Goal: Task Accomplishment & Management: Complete application form

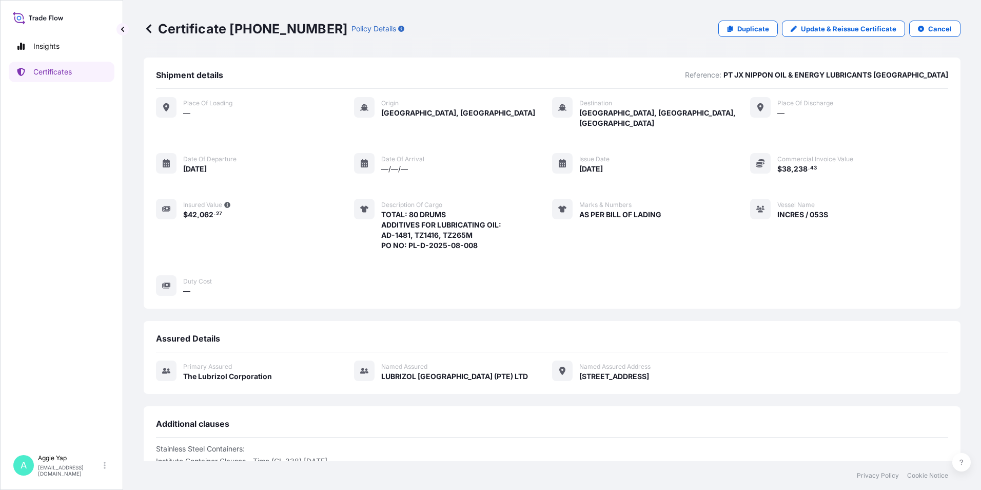
scroll to position [124, 0]
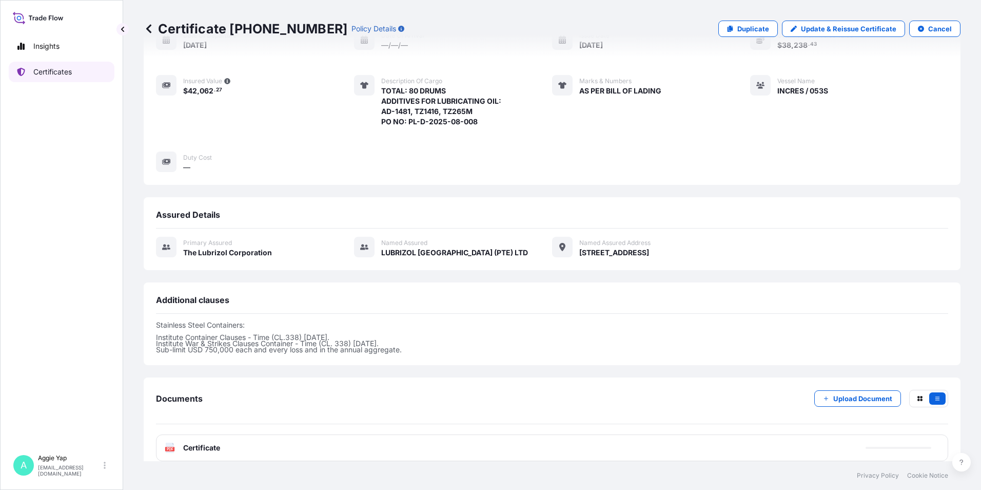
click at [67, 77] on link "Certificates" at bounding box center [62, 72] width 106 height 21
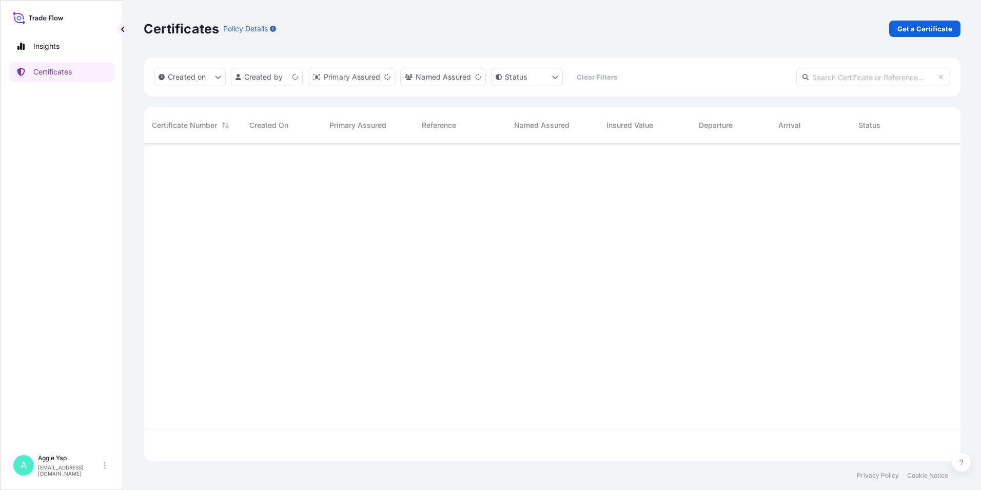
scroll to position [315, 809]
click at [903, 30] on p "Get a Certificate" at bounding box center [925, 29] width 55 height 10
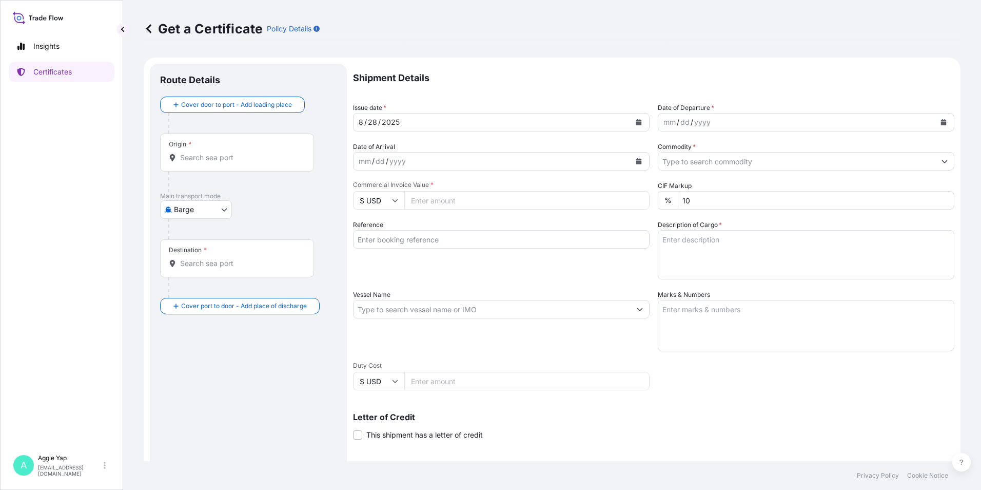
click at [203, 213] on body "Insights Certificates A [PERSON_NAME] [EMAIL_ADDRESS][DOMAIN_NAME] Get a Certif…" at bounding box center [490, 245] width 981 height 490
click at [195, 290] on span "Ocean Vessel" at bounding box center [203, 291] width 46 height 10
select select "Ocean Vessel"
click at [239, 166] on input "Origin *" at bounding box center [240, 162] width 121 height 10
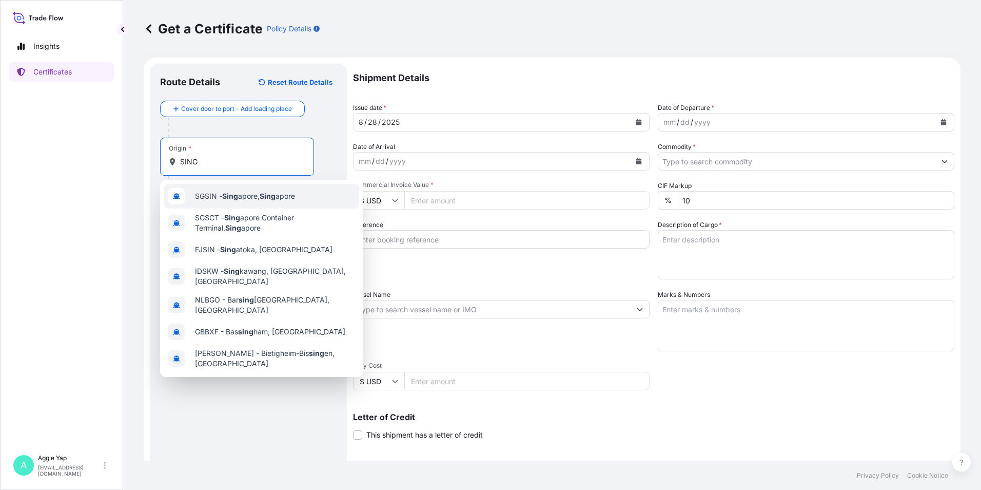
click at [227, 205] on div "SGSIN - Sing apore, Sing apore" at bounding box center [261, 196] width 195 height 25
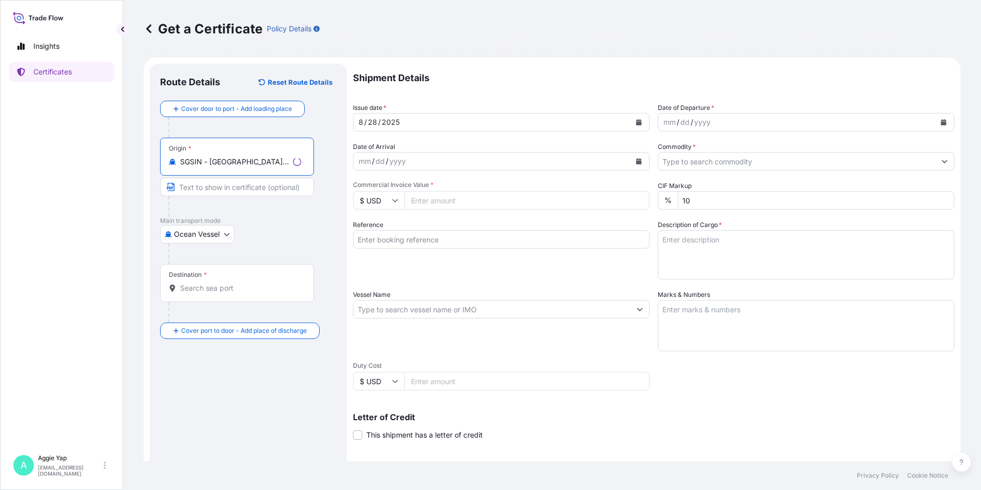
type input "SGSIN - [GEOGRAPHIC_DATA], [GEOGRAPHIC_DATA]"
click at [210, 279] on div "Destination *" at bounding box center [237, 283] width 154 height 38
click at [210, 283] on input "Destination *" at bounding box center [240, 288] width 121 height 10
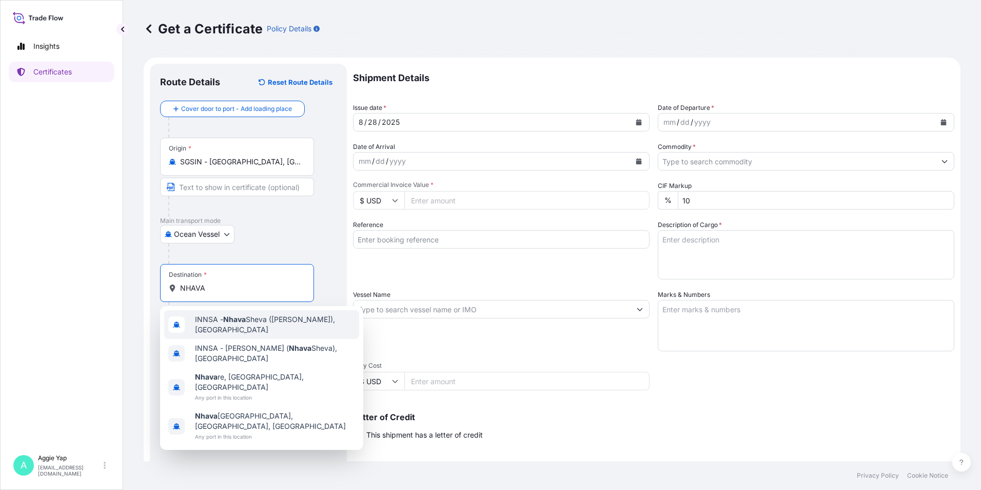
click at [262, 333] on span "INNSA - [GEOGRAPHIC_DATA] ([PERSON_NAME]), [GEOGRAPHIC_DATA]" at bounding box center [275, 324] width 160 height 21
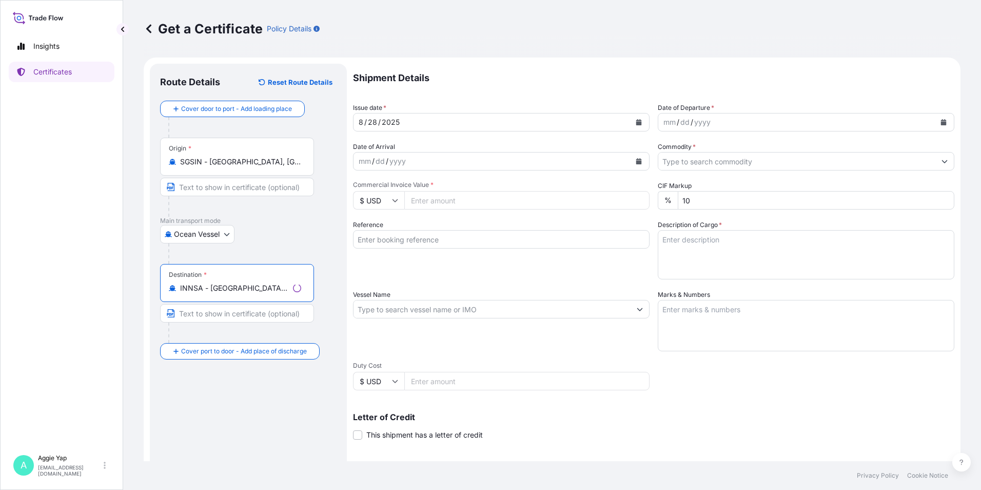
type input "INNSA - [GEOGRAPHIC_DATA] ([PERSON_NAME]), [GEOGRAPHIC_DATA]"
click at [291, 232] on div "Ocean Vessel Air Barge Road Ocean Vessel Rail Barge in [GEOGRAPHIC_DATA]" at bounding box center [248, 234] width 177 height 18
click at [636, 128] on button "Calendar" at bounding box center [639, 122] width 16 height 16
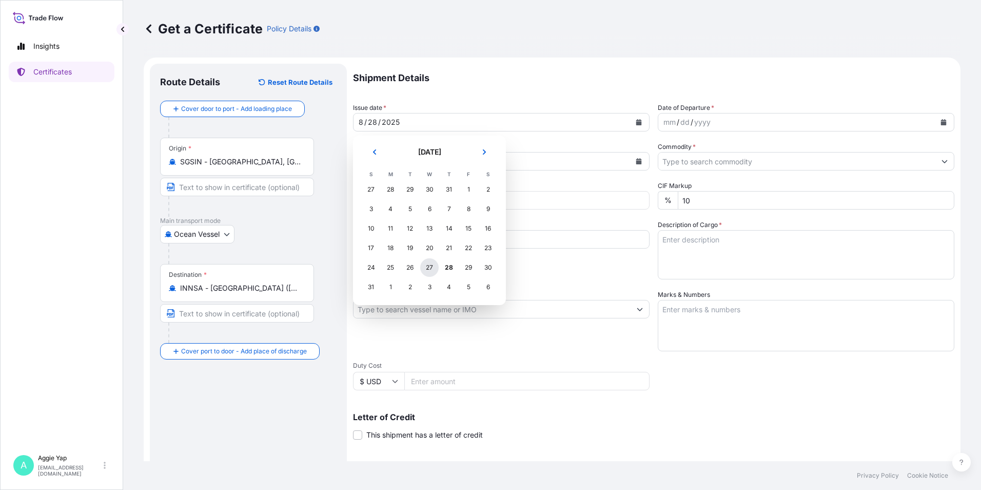
click at [431, 268] on div "27" at bounding box center [429, 267] width 18 height 18
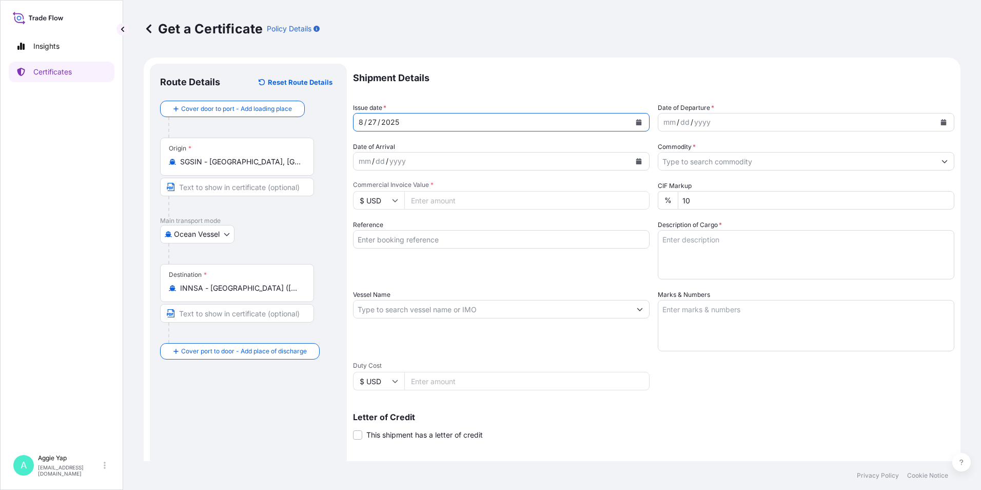
click at [941, 125] on button "Calendar" at bounding box center [943, 122] width 16 height 16
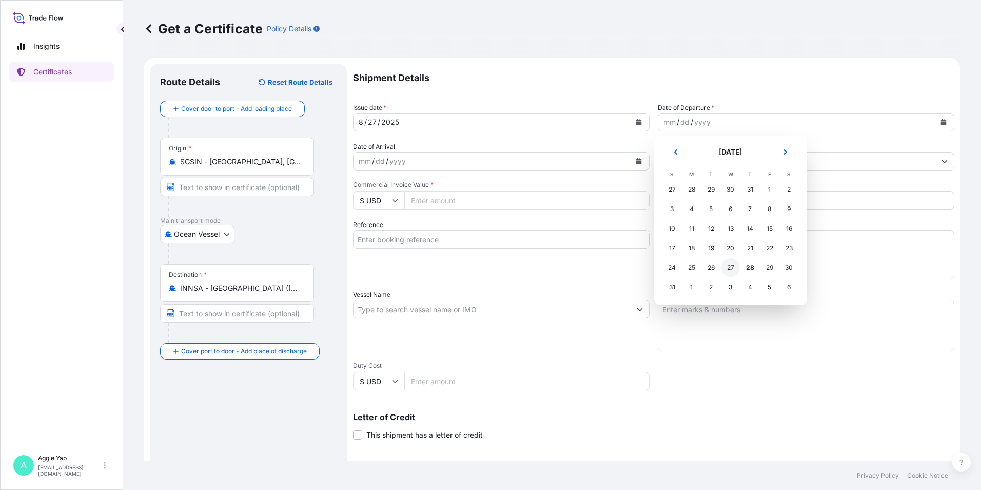
click at [730, 267] on div "27" at bounding box center [731, 267] width 18 height 18
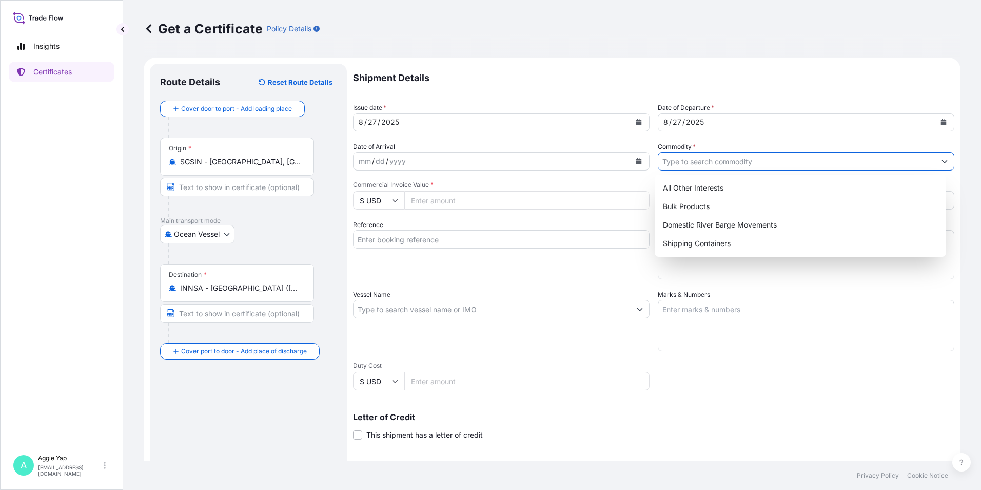
click at [702, 165] on input "Commodity *" at bounding box center [796, 161] width 277 height 18
click at [702, 246] on div "Shipping Containers" at bounding box center [801, 243] width 284 height 18
type input "Shipping Containers"
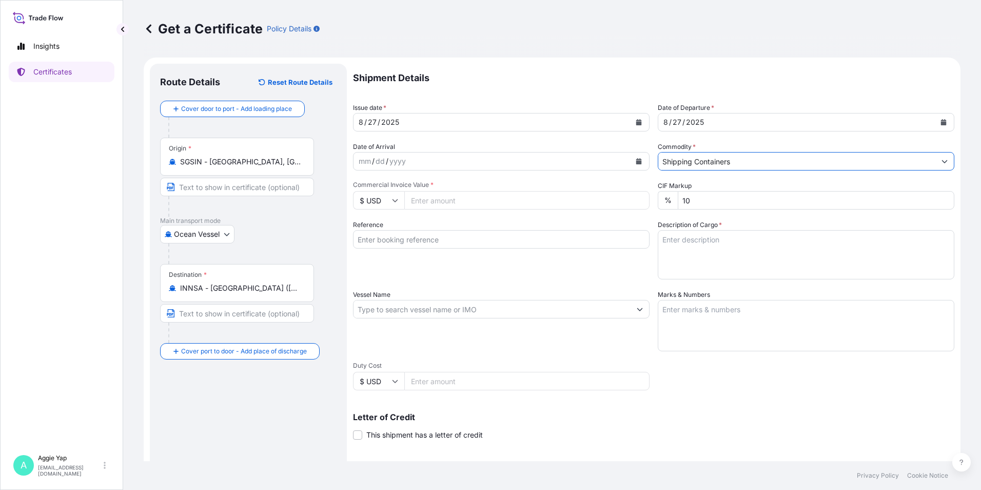
click at [502, 205] on input "Commercial Invoice Value *" at bounding box center [526, 200] width 245 height 18
type input "178944"
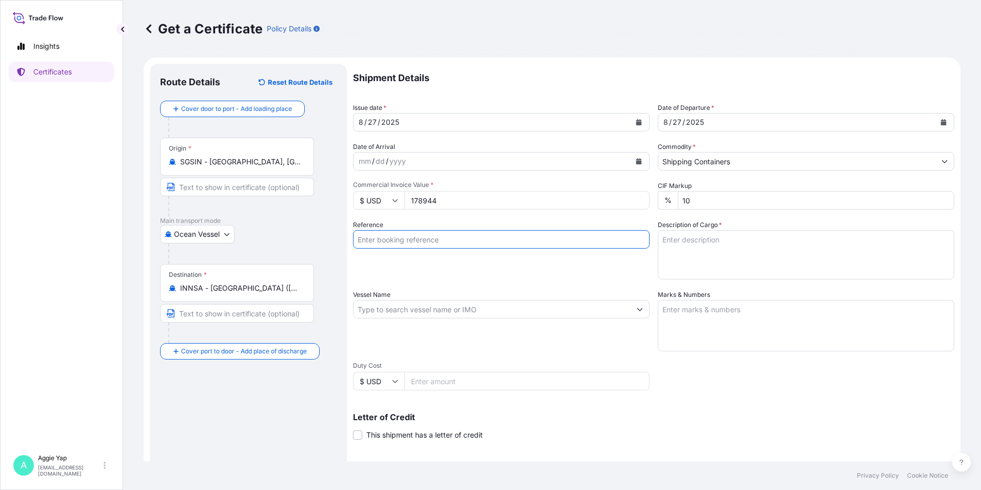
click at [463, 243] on input "Reference" at bounding box center [501, 239] width 297 height 18
type input "CASTROL INDIA LTD"
click at [384, 313] on input "Vessel Name" at bounding box center [492, 309] width 277 height 18
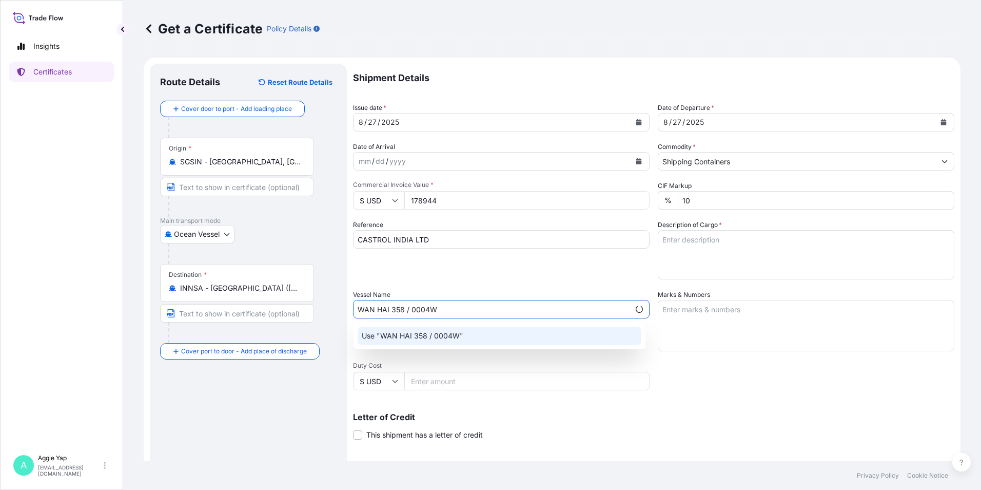
click at [455, 333] on p "Use "WAN HAI 358 / 0004W"" at bounding box center [413, 335] width 102 height 10
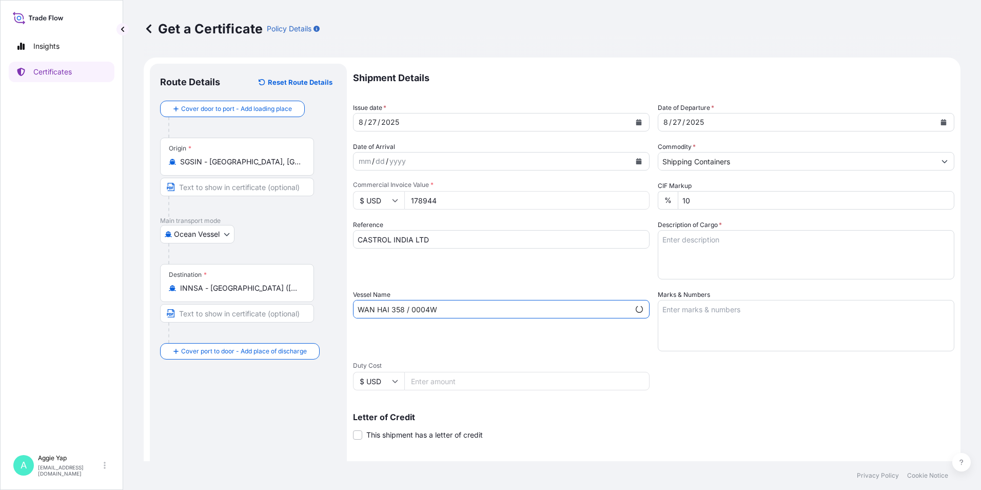
type input "WAN HAI 358 / 0004W"
click at [674, 329] on textarea "Marks & Numbers" at bounding box center [806, 325] width 297 height 51
type textarea "AS PER BILL OF LADING"
click at [712, 252] on textarea "Description of Cargo *" at bounding box center [806, 254] width 297 height 49
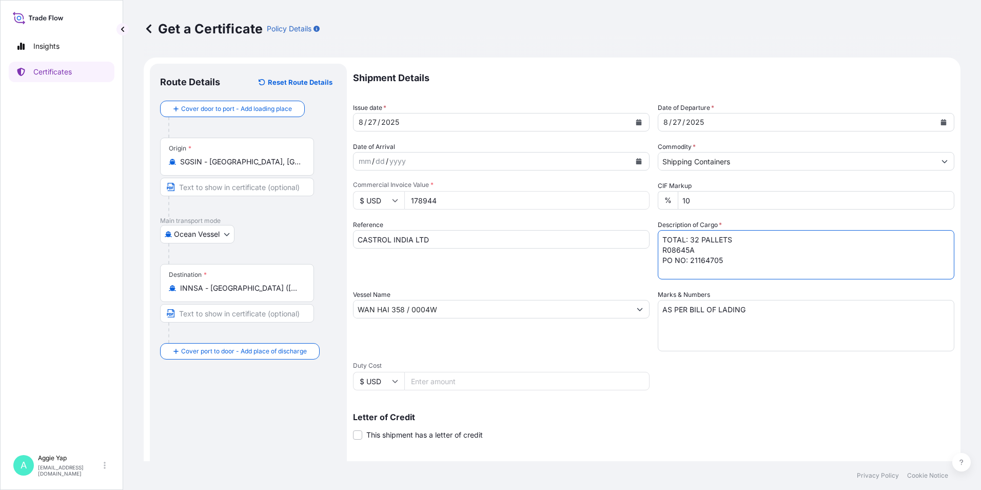
type textarea "TOTAL: 32 PALLETS R08645A PO NO: 21164705"
click at [569, 290] on div "Vessel Name WAN HAI 358 / 0004W" at bounding box center [501, 320] width 297 height 62
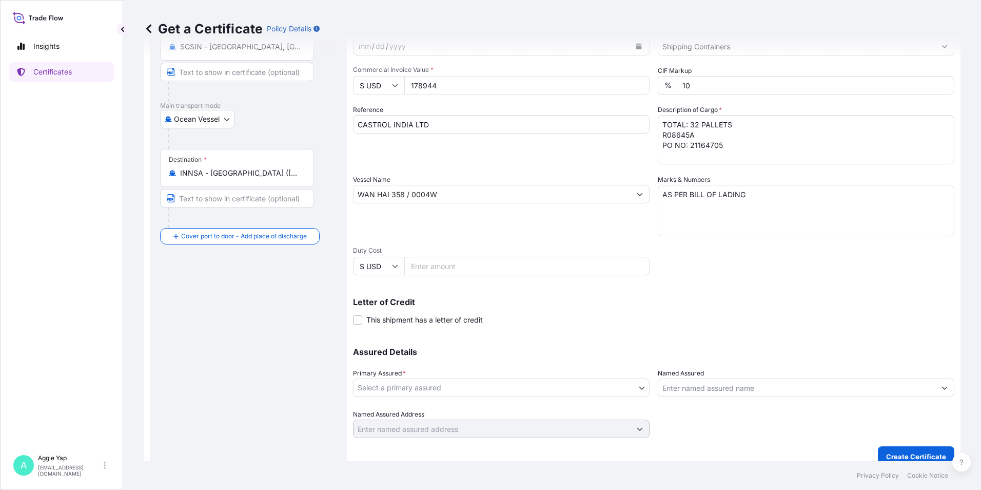
scroll to position [127, 0]
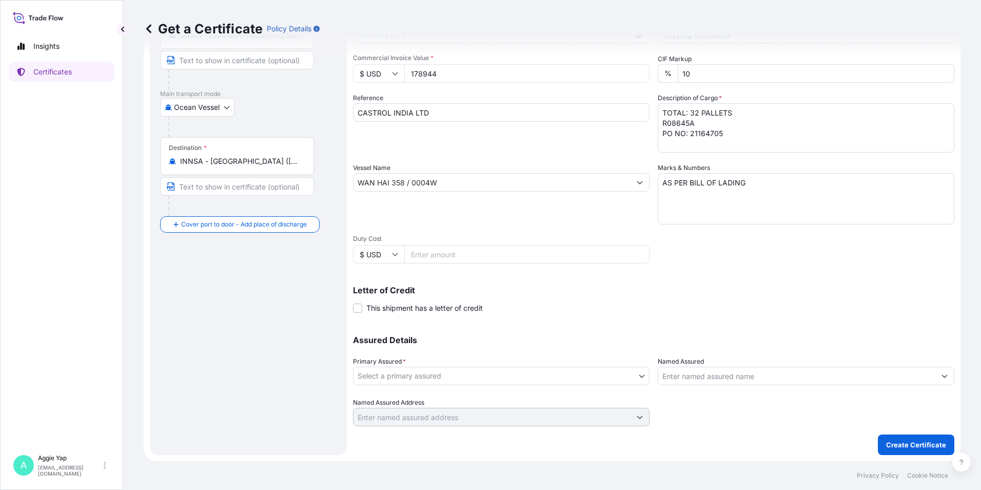
click at [408, 379] on body "Insights Certificates A [PERSON_NAME] [EMAIL_ADDRESS][DOMAIN_NAME] Get a Certif…" at bounding box center [490, 245] width 981 height 490
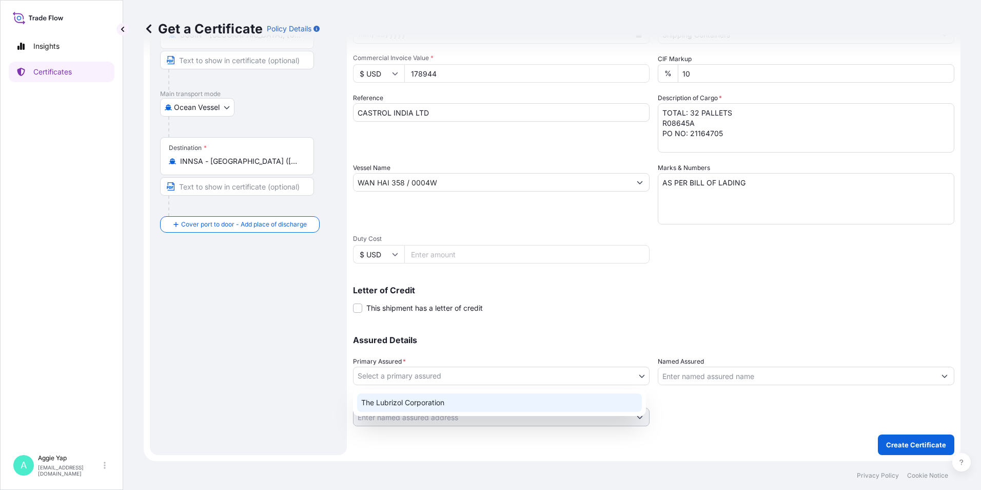
click at [396, 407] on div "The Lubrizol Corporation" at bounding box center [499, 402] width 285 height 18
select select "31566"
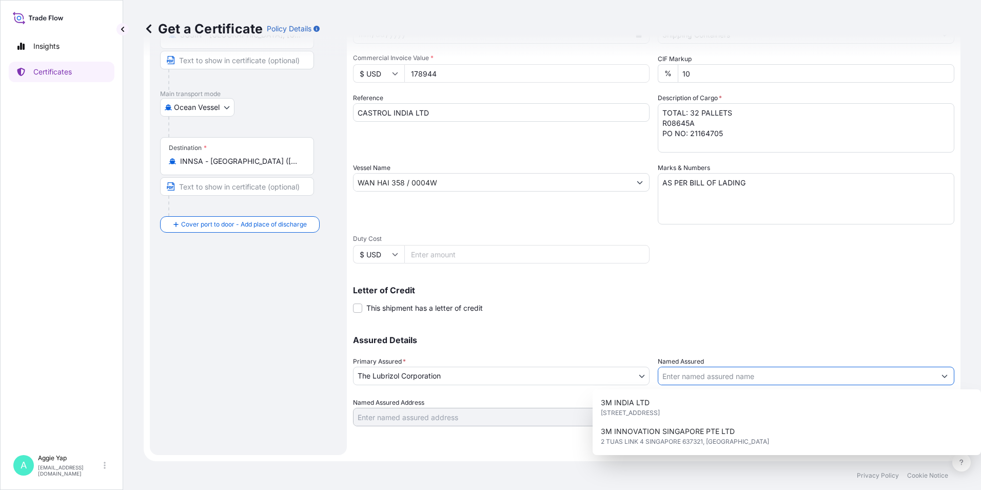
click at [687, 377] on input "Named Assured" at bounding box center [796, 375] width 277 height 18
click at [940, 377] on button "Show suggestions" at bounding box center [944, 375] width 18 height 18
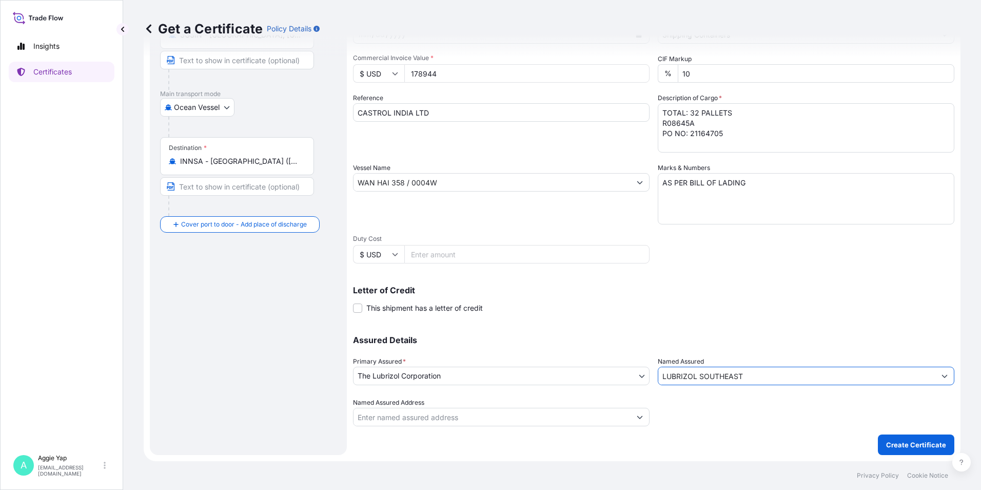
click at [942, 377] on icon "Show suggestions" at bounding box center [945, 376] width 6 height 3
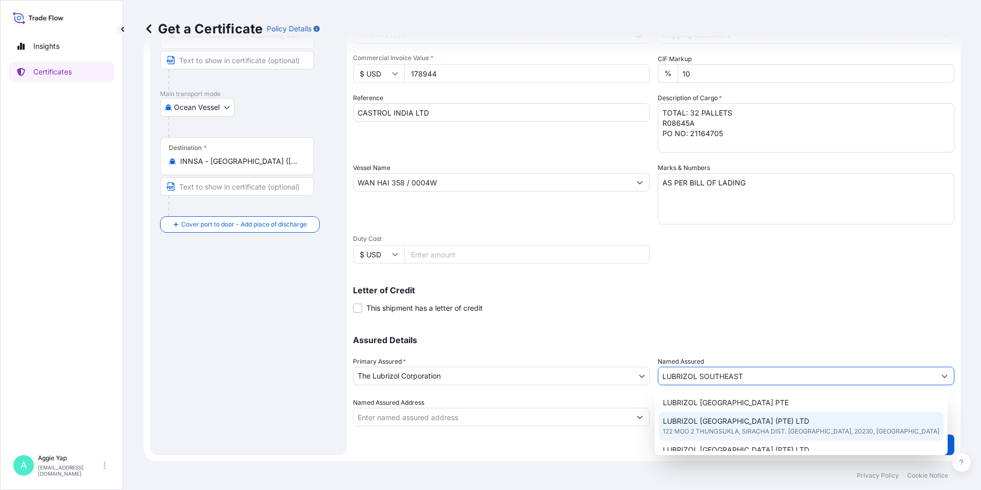
scroll to position [51, 0]
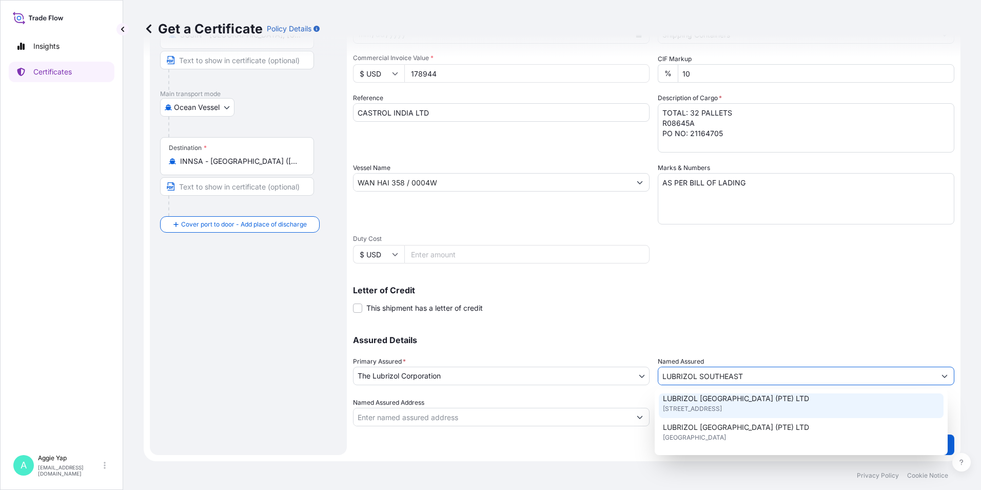
click at [722, 408] on span "[STREET_ADDRESS]" at bounding box center [692, 408] width 59 height 10
type input "LUBRIZOL [GEOGRAPHIC_DATA] (PTE) LTD"
type input "[STREET_ADDRESS]"
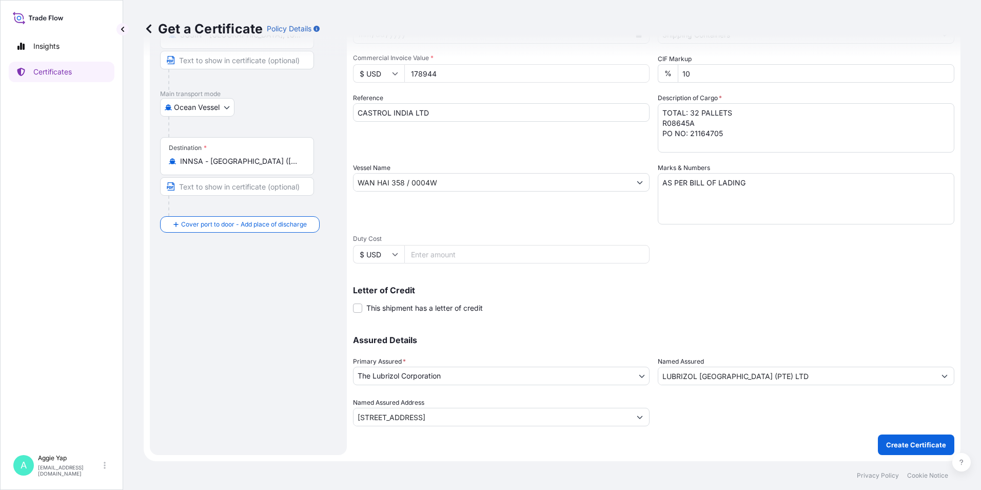
click at [725, 340] on p "Assured Details" at bounding box center [653, 340] width 601 height 8
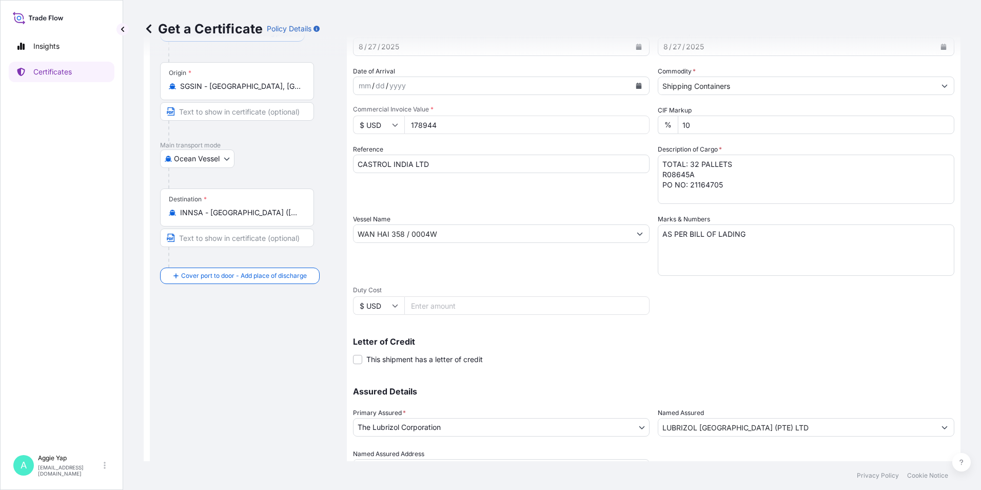
scroll to position [127, 0]
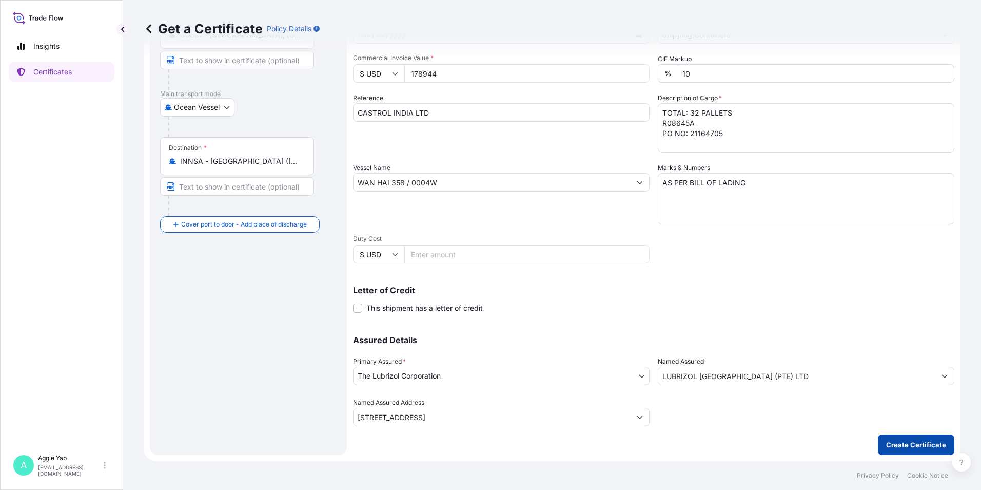
click at [896, 443] on p "Create Certificate" at bounding box center [916, 444] width 60 height 10
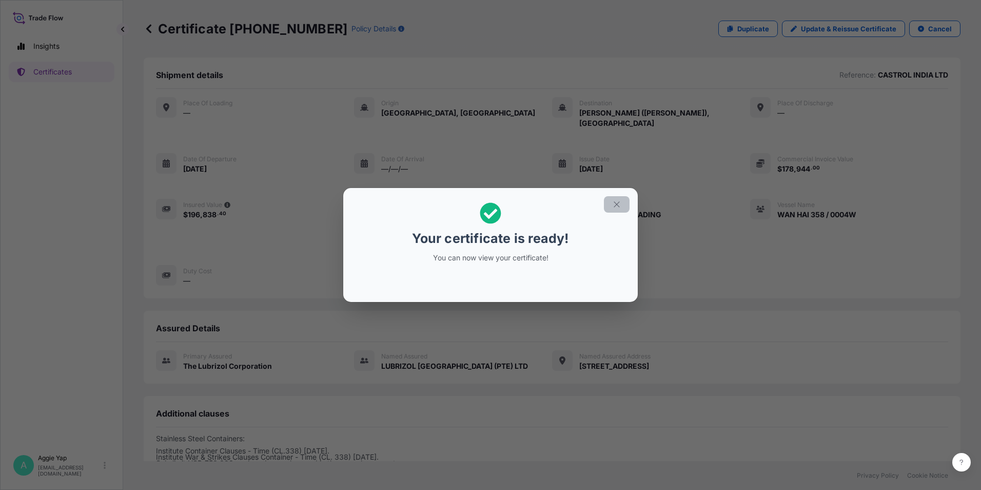
click at [614, 206] on icon "button" at bounding box center [616, 204] width 9 height 9
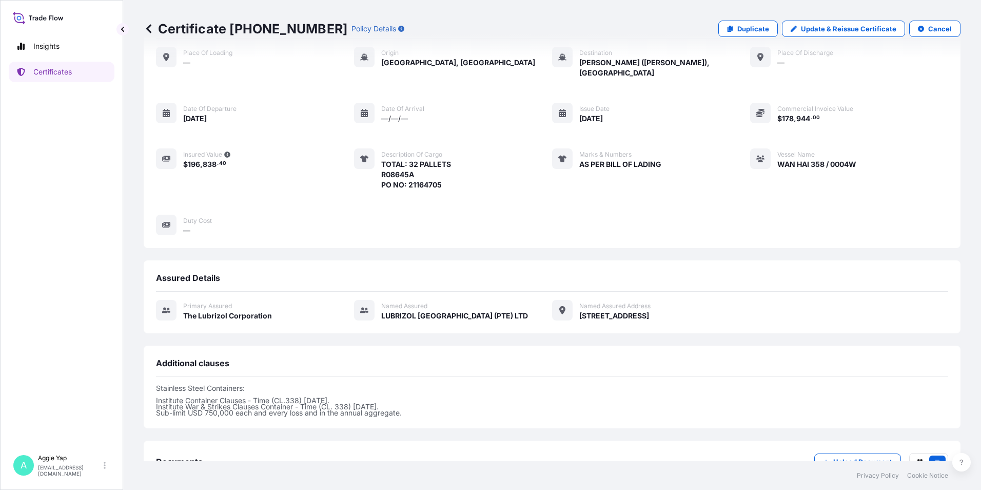
scroll to position [115, 0]
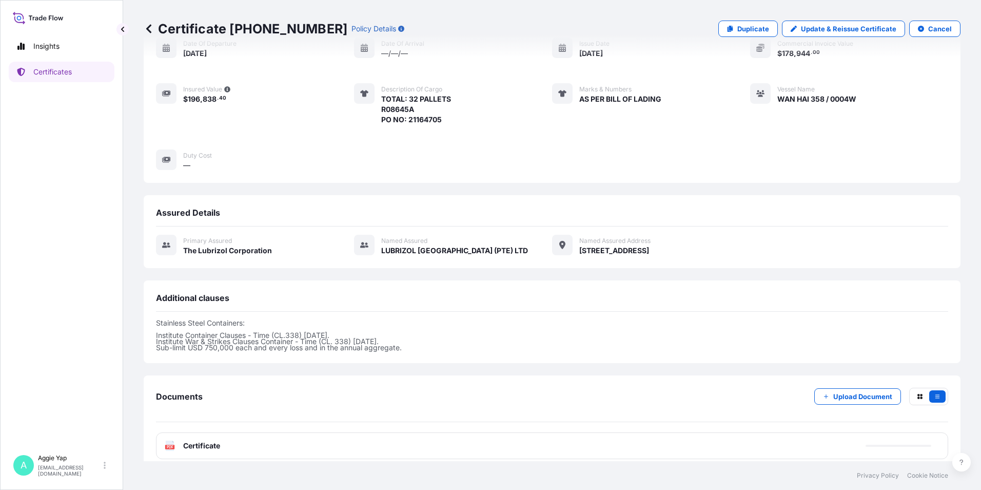
click at [246, 442] on div "PDF Certificate" at bounding box center [552, 445] width 792 height 27
click at [249, 440] on div "PDF Certificate" at bounding box center [552, 445] width 792 height 27
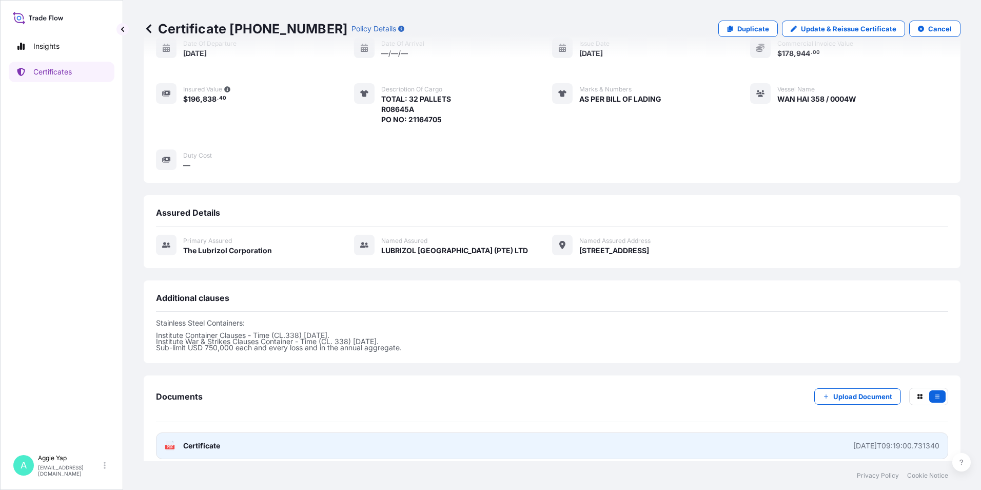
click at [249, 440] on link "PDF Certificate [DATE]T09:19:00.731340" at bounding box center [552, 445] width 792 height 27
